Goal: Task Accomplishment & Management: Complete application form

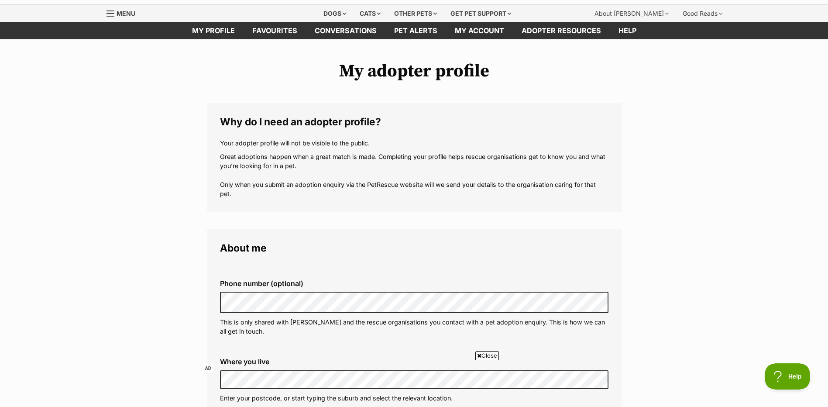
scroll to position [175, 0]
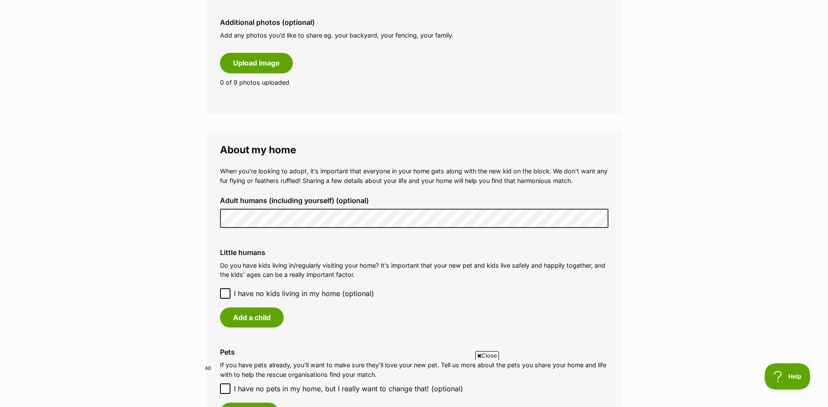
scroll to position [524, 0]
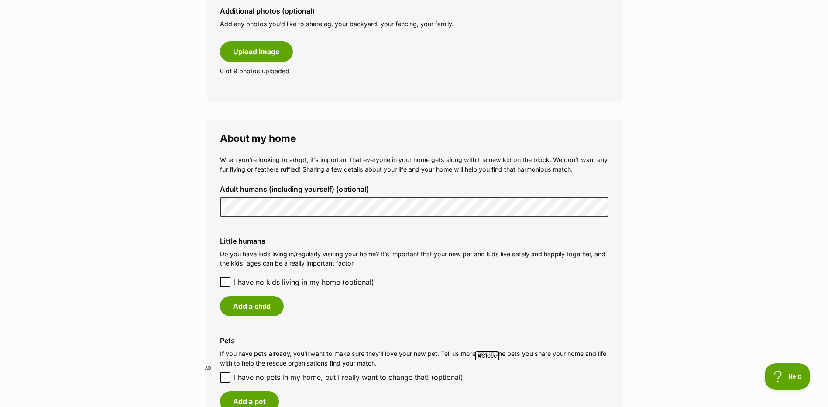
click at [227, 280] on icon at bounding box center [225, 282] width 6 height 6
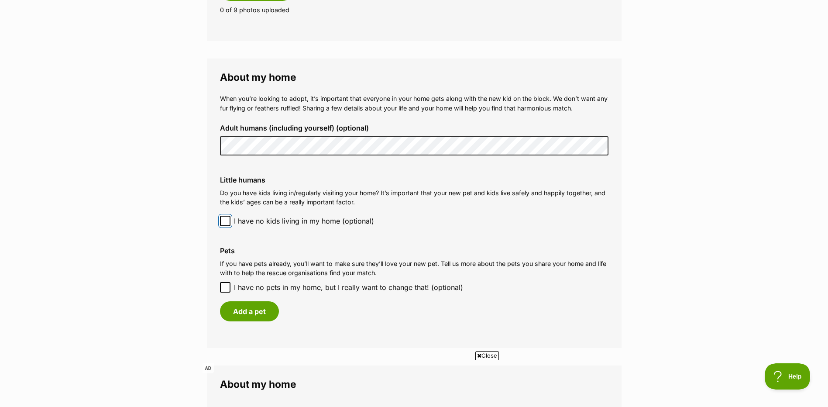
scroll to position [698, 0]
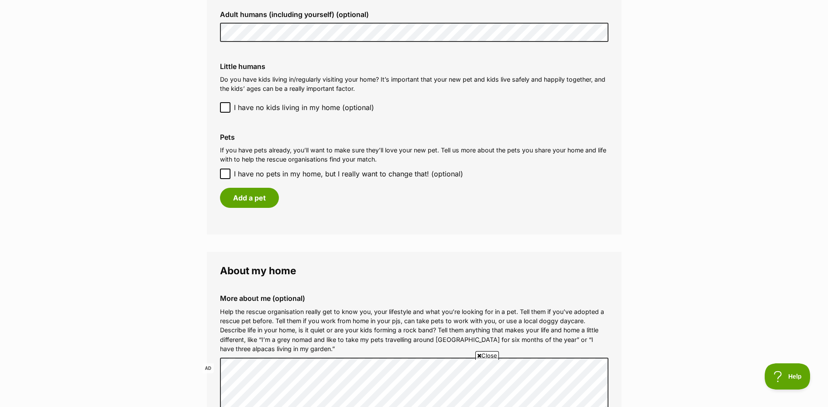
click at [224, 174] on icon at bounding box center [225, 174] width 6 height 6
click at [224, 174] on input "I have no pets in my home, but I really want to change that! (optional)" at bounding box center [225, 173] width 10 height 10
checkbox input "true"
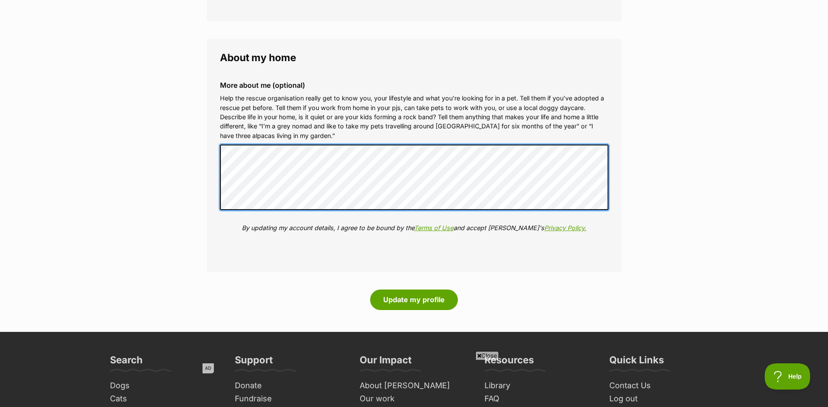
scroll to position [917, 0]
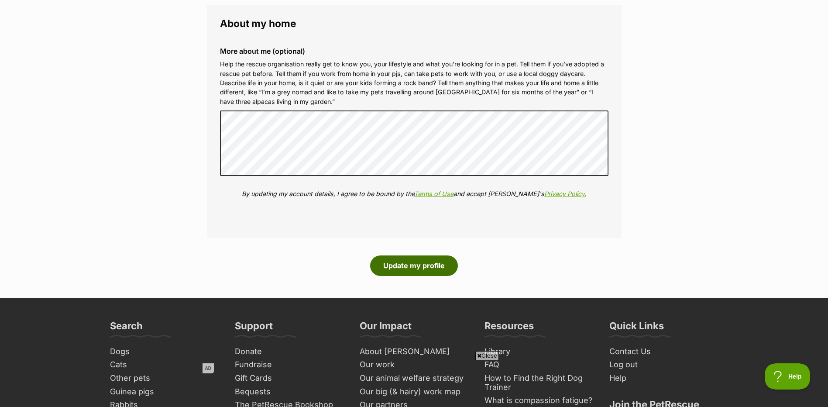
click at [393, 261] on button "Update my profile" at bounding box center [414, 265] width 88 height 20
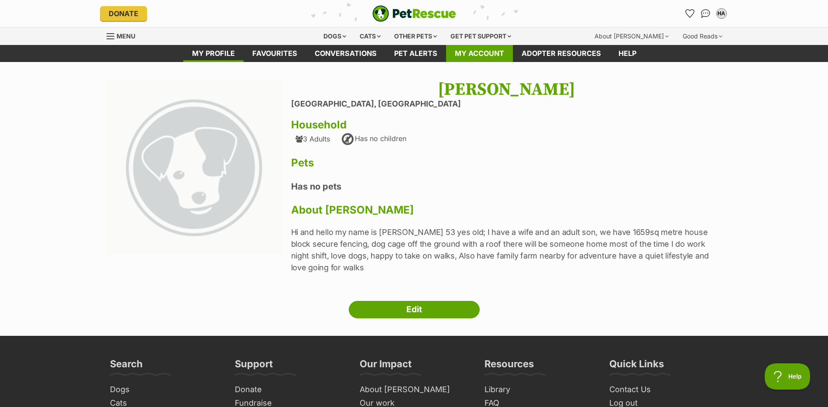
click at [492, 53] on link "My account" at bounding box center [479, 53] width 67 height 17
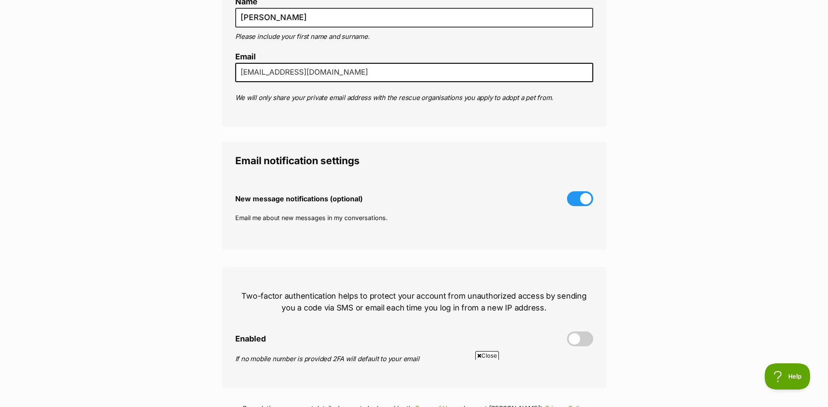
scroll to position [262, 0]
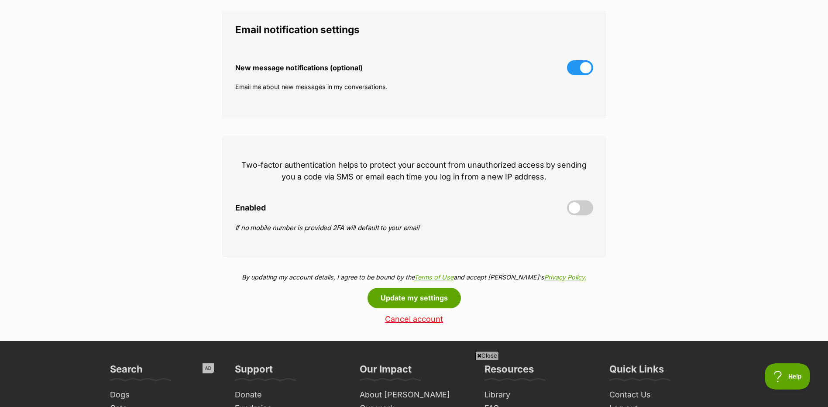
click at [580, 211] on span at bounding box center [580, 207] width 26 height 15
click at [0, 0] on input "Enabled" at bounding box center [0, 0] width 0 height 0
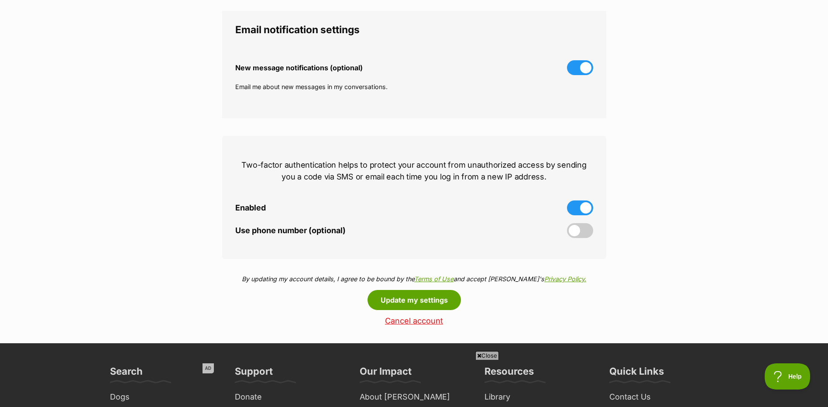
click at [579, 233] on span at bounding box center [580, 230] width 26 height 15
click at [0, 0] on input "Use phone number (optional)" at bounding box center [0, 0] width 0 height 0
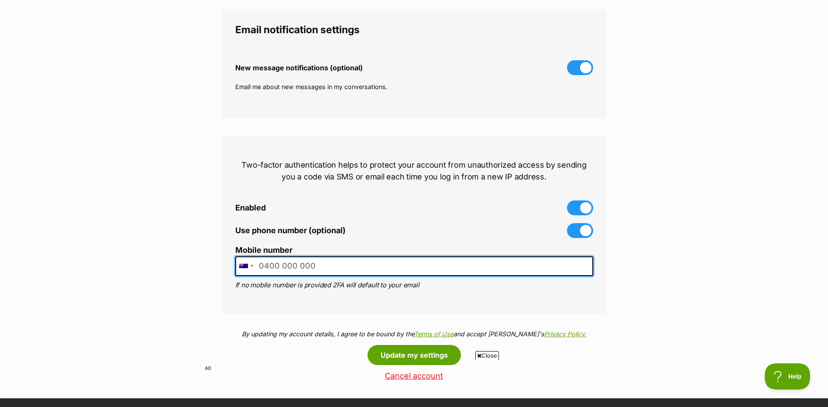
click at [340, 265] on input "Mobile number" at bounding box center [414, 266] width 358 height 20
type input "0439334180"
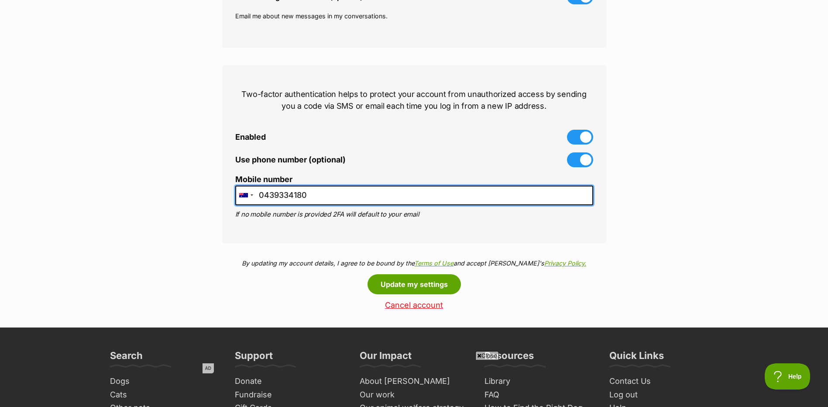
scroll to position [349, 0]
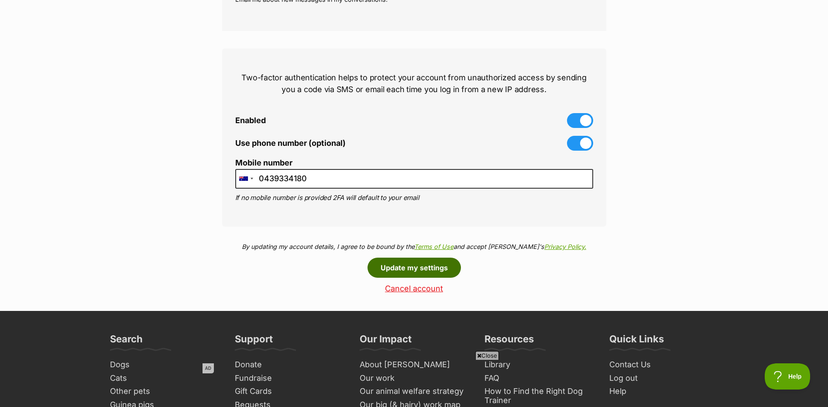
click at [402, 270] on button "Update my settings" at bounding box center [414, 268] width 93 height 20
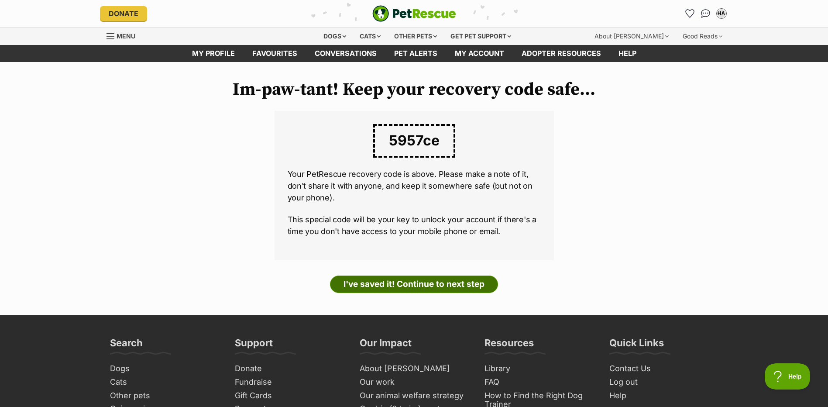
click at [400, 285] on link "I've saved it! Continue to next step" at bounding box center [414, 283] width 168 height 17
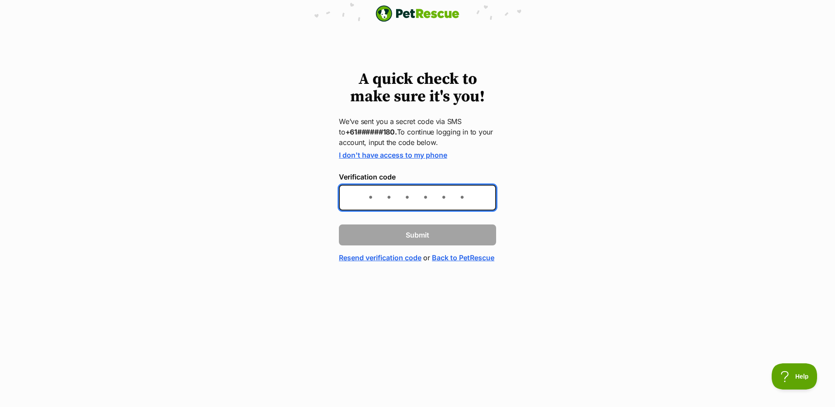
click at [355, 199] on input "Verification code" at bounding box center [417, 198] width 157 height 26
type input "122149"
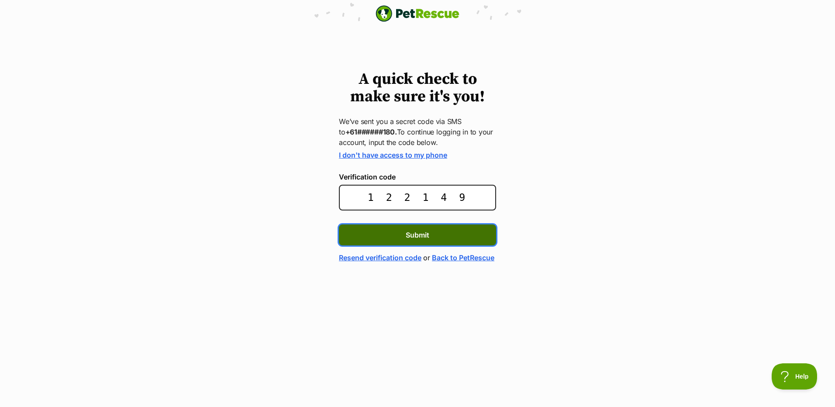
click at [404, 234] on button "Submit" at bounding box center [417, 234] width 157 height 21
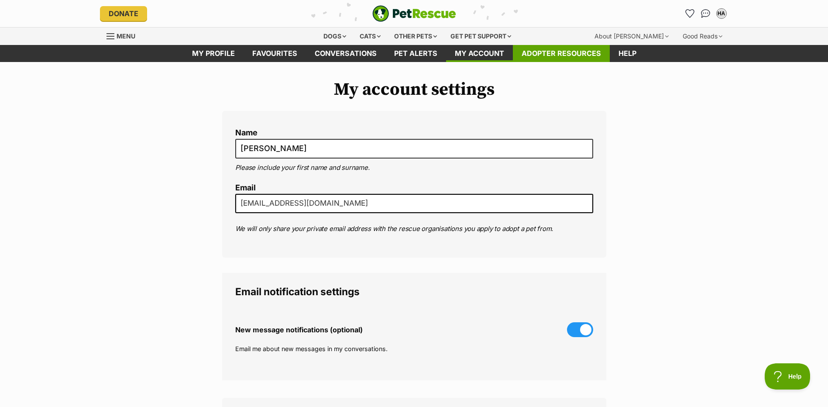
click at [556, 53] on link "Adopter resources" at bounding box center [561, 53] width 97 height 17
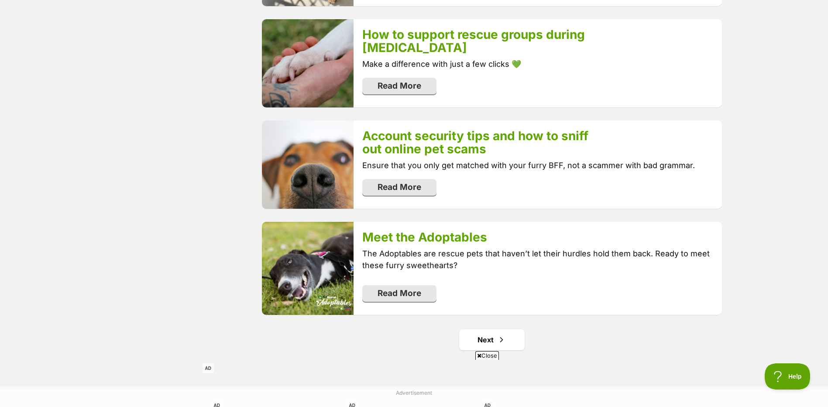
scroll to position [1615, 0]
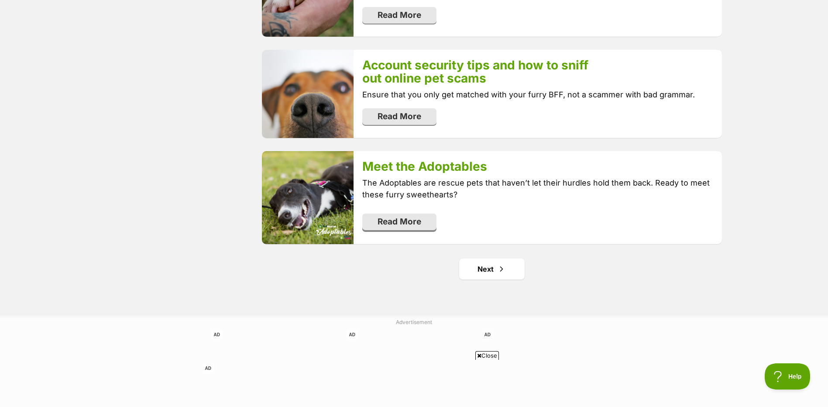
click at [377, 222] on link "Read More" at bounding box center [399, 221] width 74 height 17
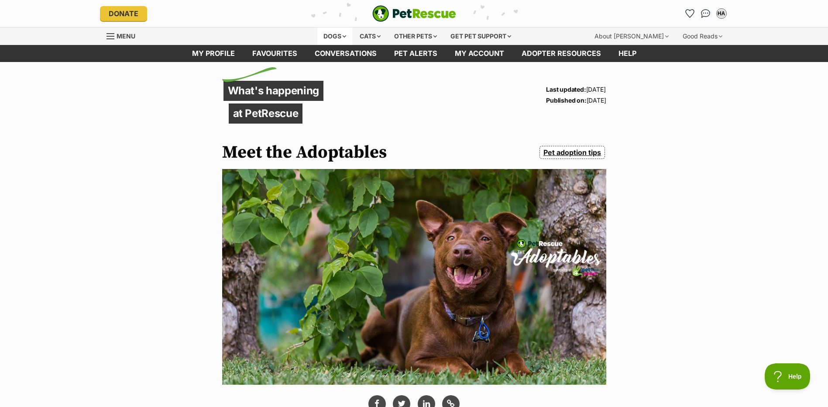
click at [331, 32] on div "Dogs" at bounding box center [334, 35] width 35 height 17
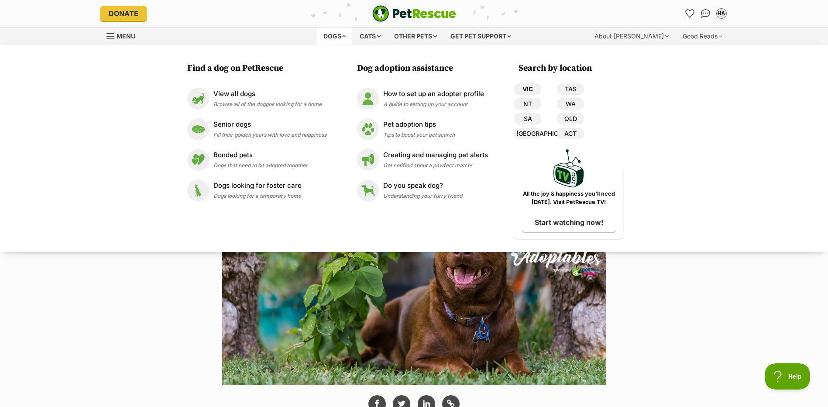
click at [531, 88] on link "VIC" at bounding box center [527, 88] width 27 height 11
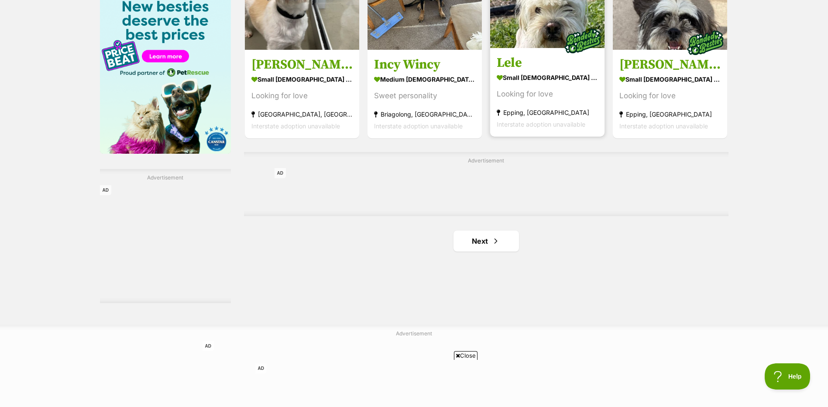
scroll to position [1440, 0]
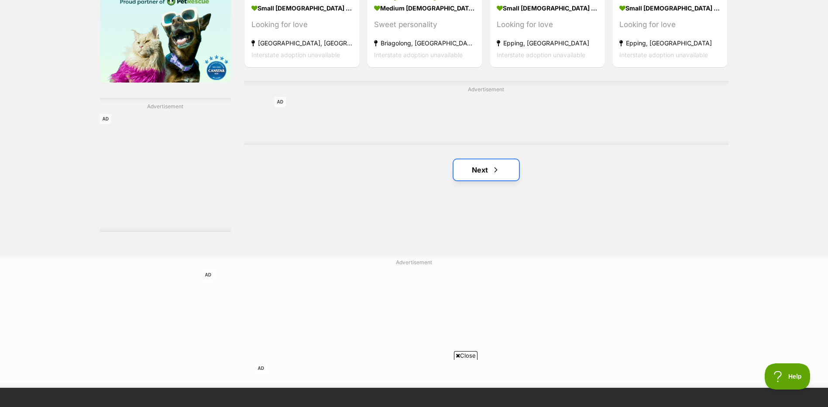
click at [467, 169] on link "Next" at bounding box center [486, 169] width 65 height 21
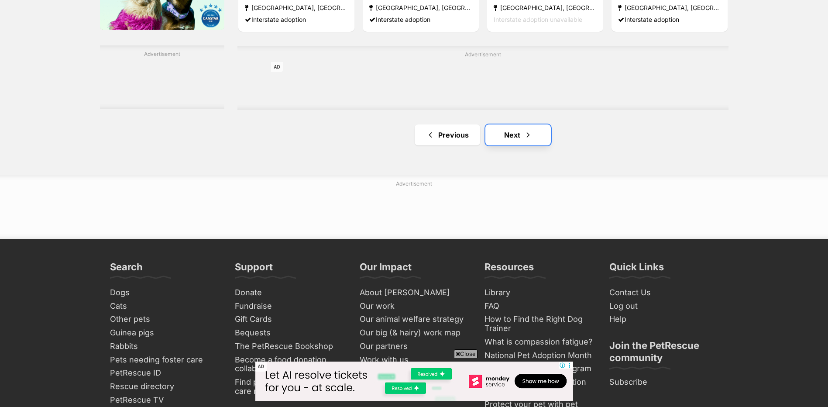
click at [509, 137] on link "Next" at bounding box center [517, 134] width 65 height 21
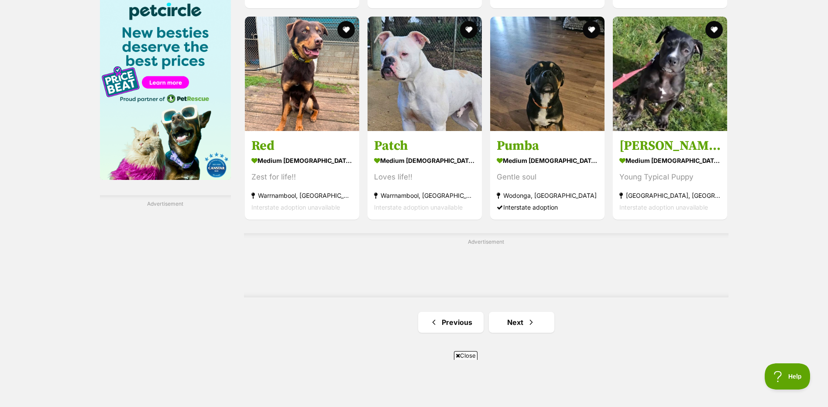
scroll to position [1440, 0]
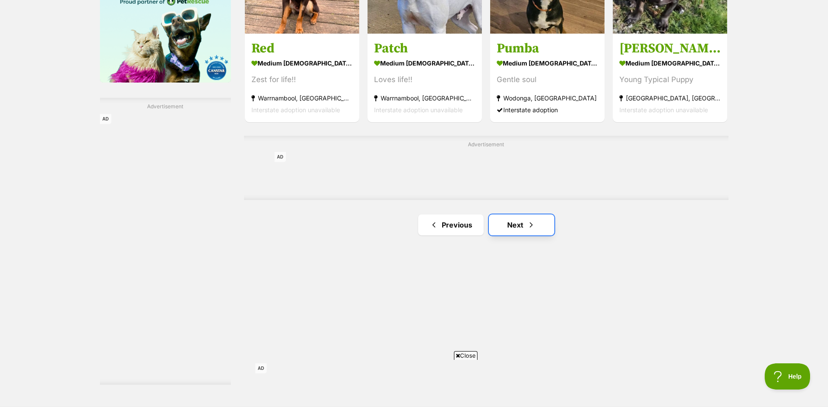
click at [506, 222] on link "Next" at bounding box center [521, 224] width 65 height 21
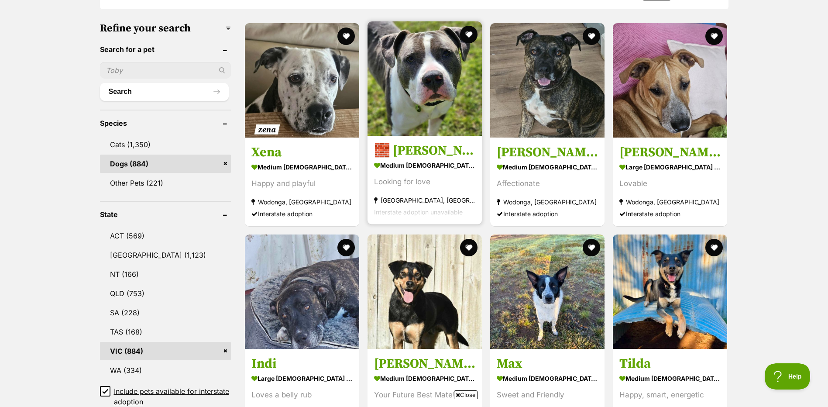
click at [437, 113] on img at bounding box center [425, 78] width 114 height 114
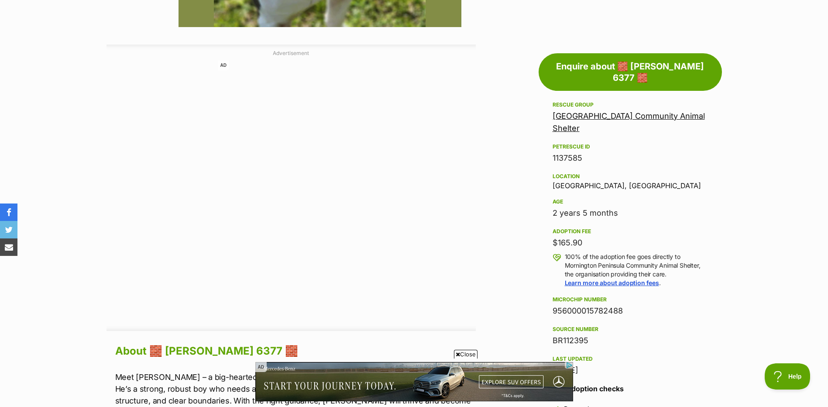
scroll to position [437, 0]
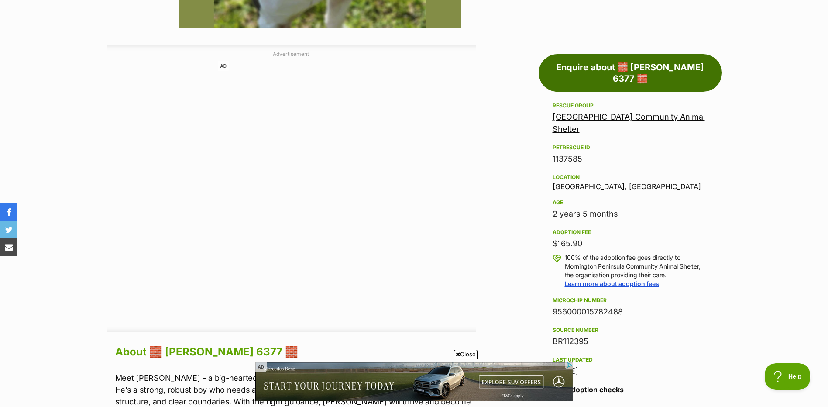
click at [572, 66] on link "Enquire about 🧱 Mason 6377 🧱" at bounding box center [630, 73] width 183 height 38
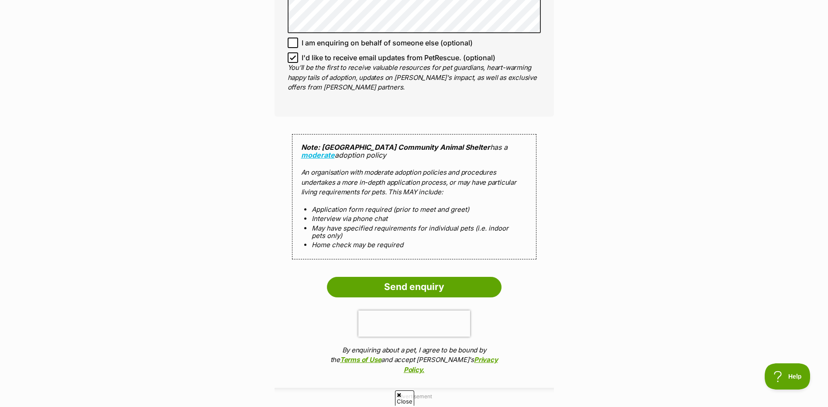
scroll to position [786, 0]
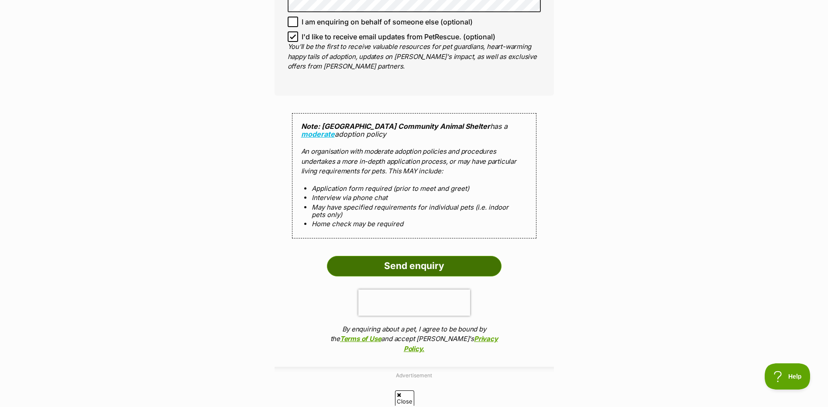
click at [364, 256] on input "Send enquiry" at bounding box center [414, 266] width 175 height 20
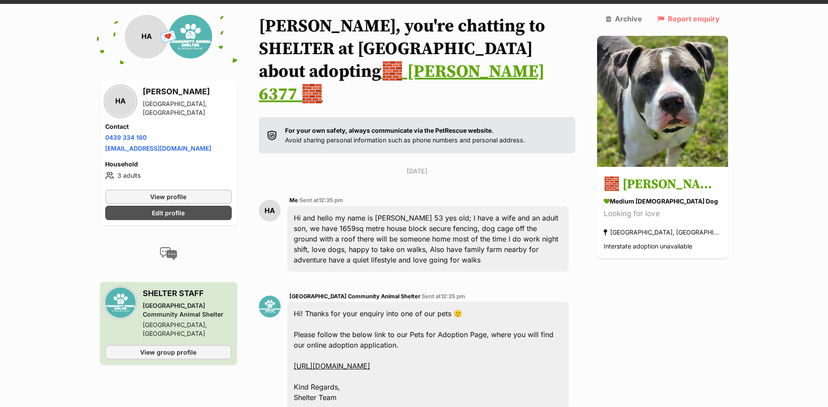
scroll to position [217, 0]
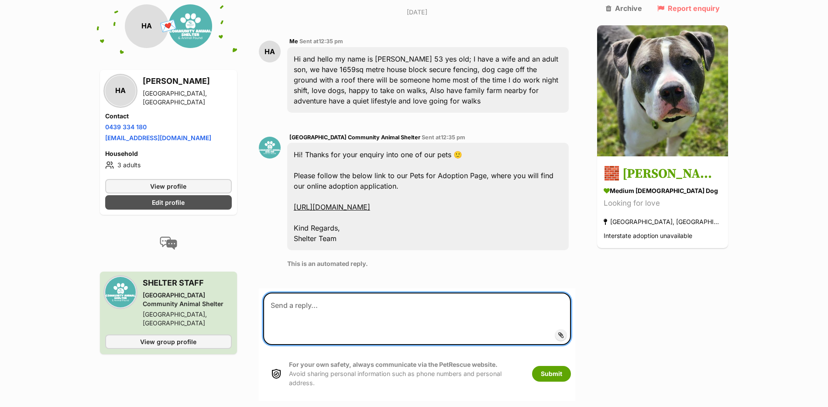
click at [358, 307] on textarea at bounding box center [417, 318] width 308 height 52
type textarea "ok thanks"
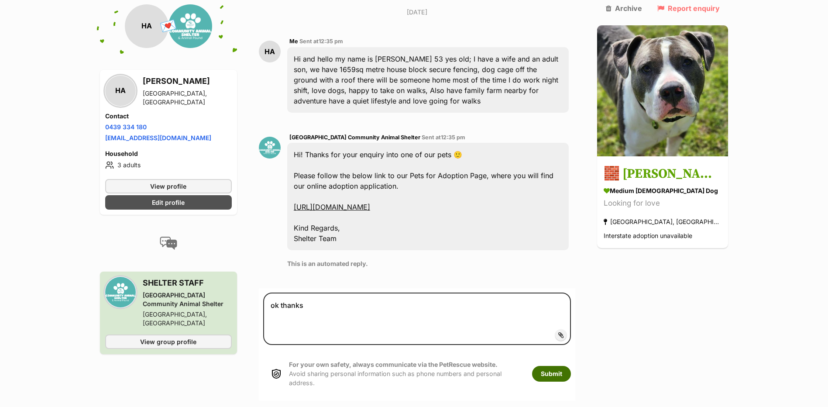
click at [557, 375] on button "Submit" at bounding box center [551, 374] width 39 height 16
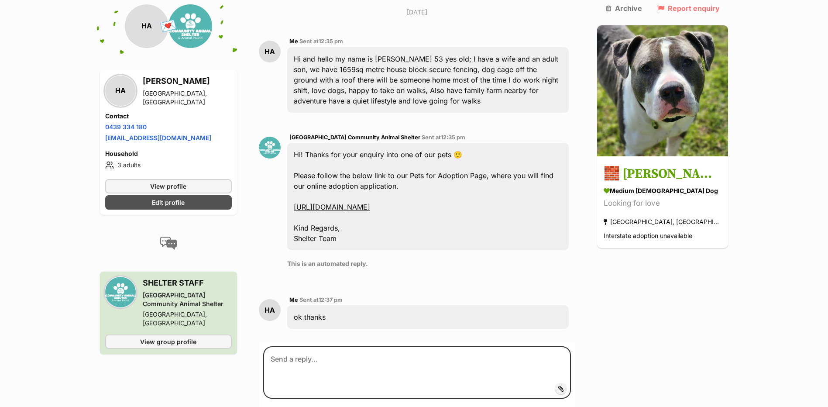
click at [370, 207] on link "https://www.mornpen.vic.gov.au/Your-Property/Animals-Pets/Pets-for-Adoption" at bounding box center [332, 207] width 76 height 9
